Goal: Task Accomplishment & Management: Use online tool/utility

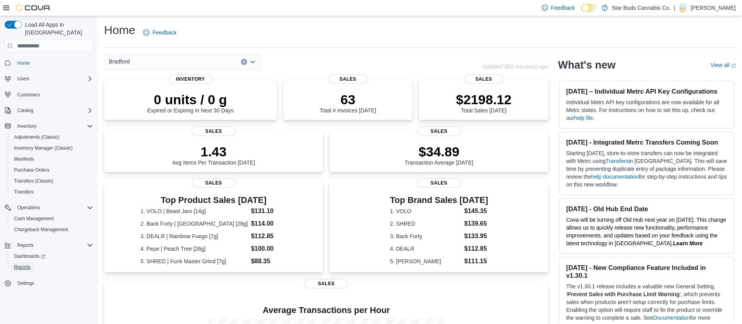
click at [26, 264] on span "Reports" at bounding box center [22, 267] width 16 height 6
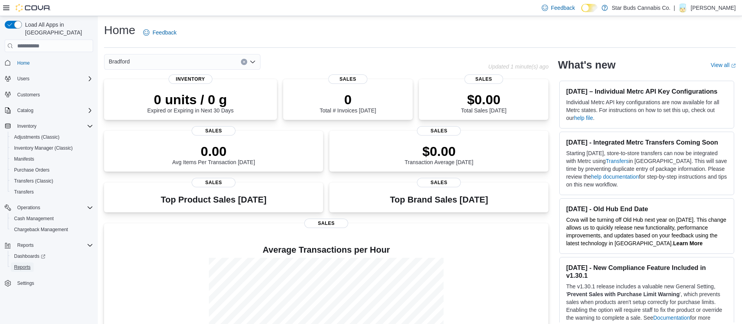
click at [25, 264] on span "Reports" at bounding box center [22, 267] width 16 height 6
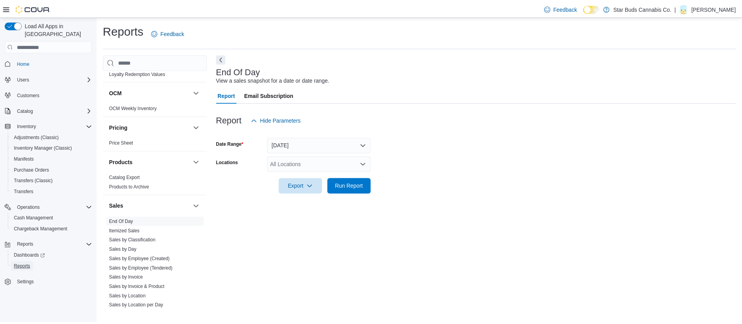
scroll to position [450, 0]
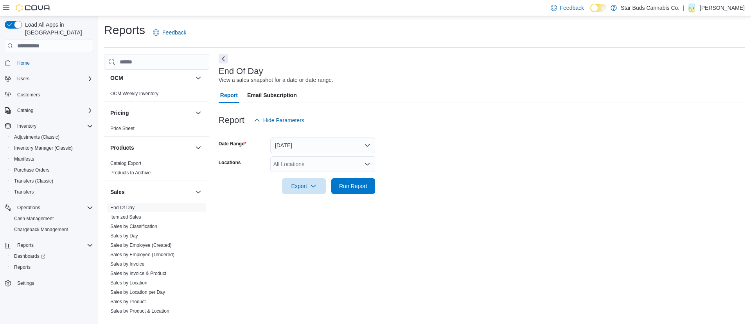
click at [139, 280] on link "Sales by Location" at bounding box center [128, 282] width 37 height 5
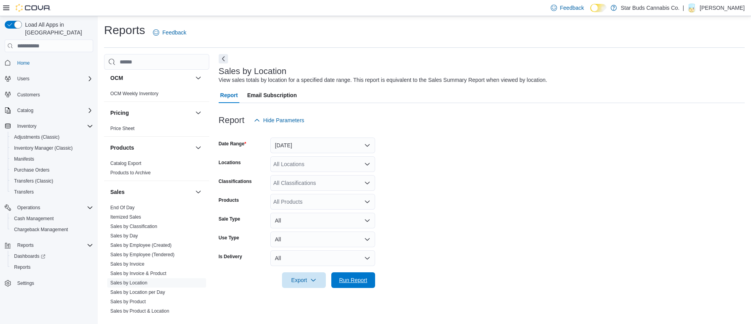
click at [345, 277] on span "Run Report" at bounding box center [353, 280] width 28 height 8
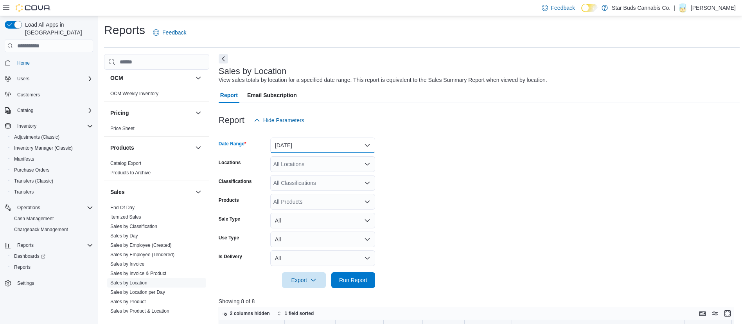
click at [365, 141] on button "Yesterday" at bounding box center [322, 145] width 105 height 16
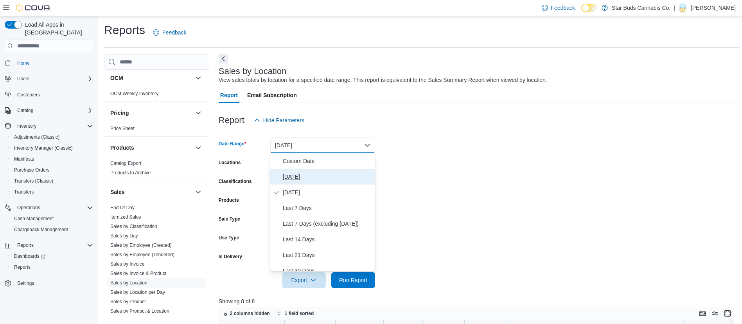
click at [326, 172] on span "Today" at bounding box center [327, 176] width 89 height 9
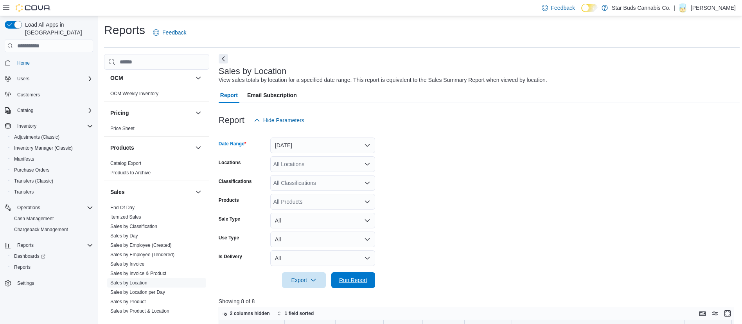
click at [352, 278] on span "Run Report" at bounding box center [353, 280] width 28 height 8
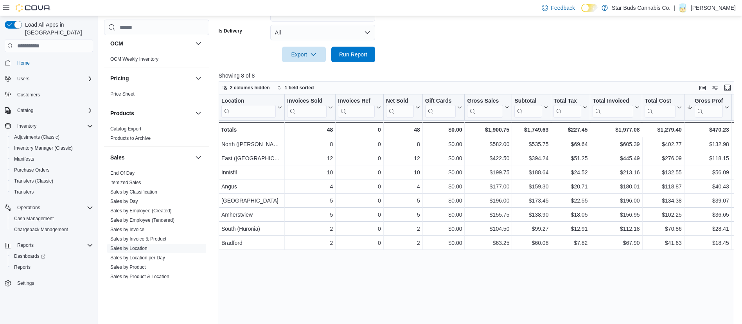
scroll to position [228, 0]
